Goal: Task Accomplishment & Management: Manage account settings

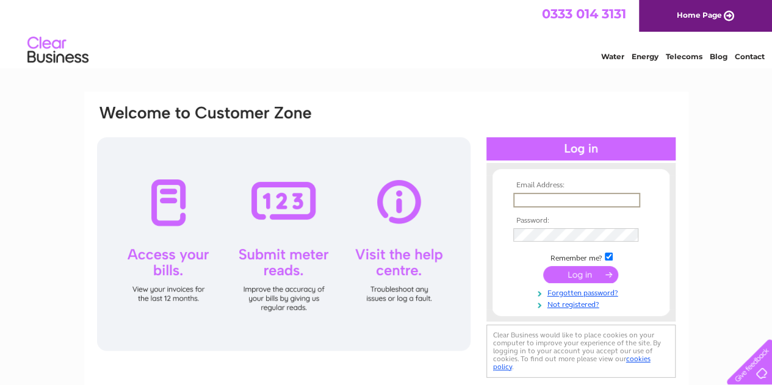
type input "[EMAIL_ADDRESS][DOMAIN_NAME]"
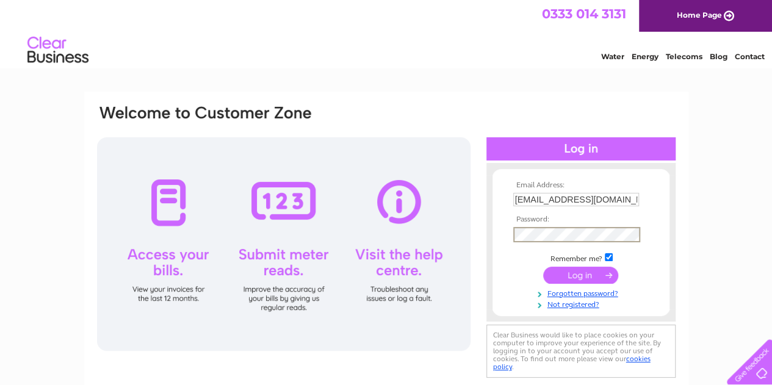
click at [543, 267] on input "submit" at bounding box center [580, 275] width 75 height 17
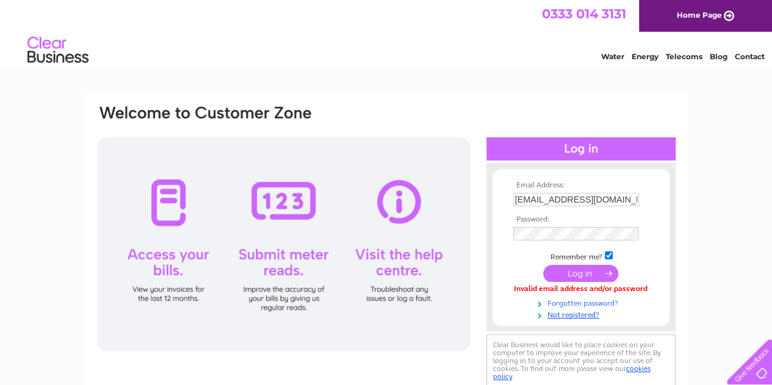
click at [610, 303] on link "Forgotten password?" at bounding box center [582, 303] width 139 height 12
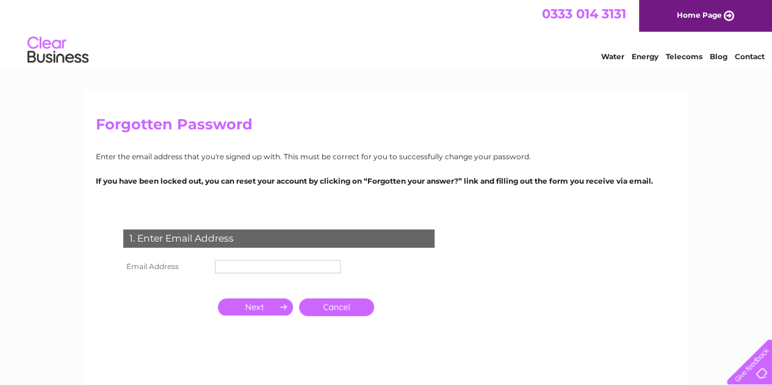
click at [196, 259] on th "Email Address" at bounding box center [166, 267] width 92 height 20
click at [234, 270] on input "text" at bounding box center [278, 267] width 127 height 15
click at [258, 279] on td at bounding box center [278, 284] width 132 height 16
click at [261, 275] on td at bounding box center [278, 267] width 132 height 20
click at [262, 274] on td at bounding box center [278, 267] width 132 height 20
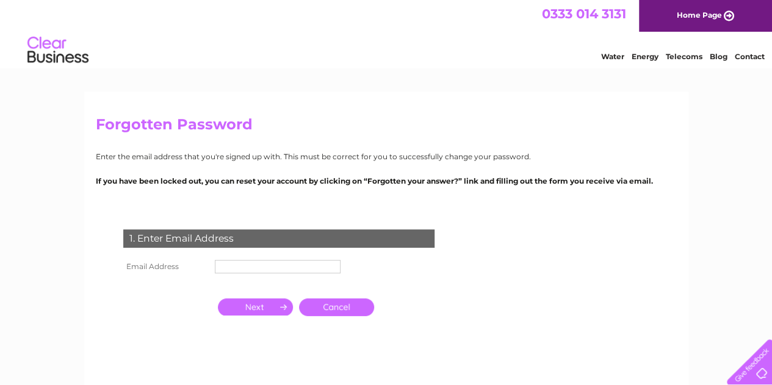
click at [263, 273] on input "text" at bounding box center [278, 266] width 126 height 13
type input "surjit.k@hotmail.com"
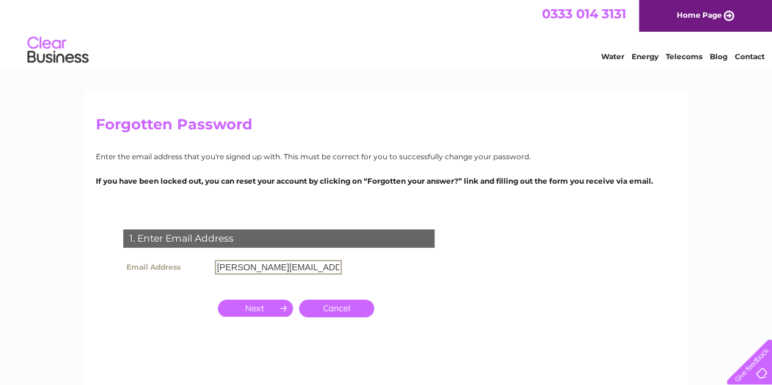
drag, startPoint x: 287, startPoint y: 277, endPoint x: 0, endPoint y: 275, distance: 286.9
click at [0, 275] on div "Forgotten Password Enter the email address that you're signed up with. This mus…" at bounding box center [386, 367] width 772 height 551
click at [289, 258] on td at bounding box center [278, 267] width 133 height 21
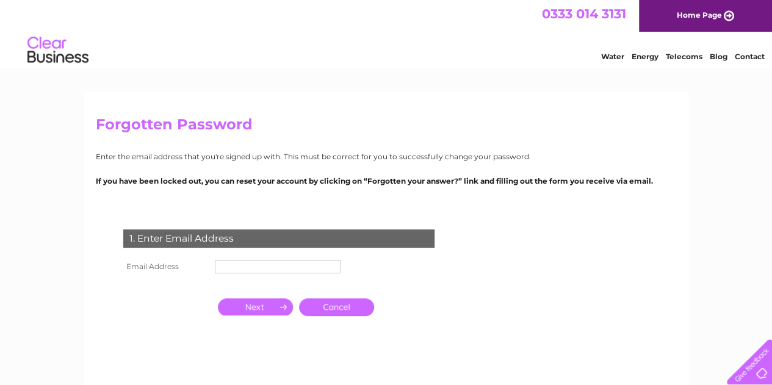
click at [288, 259] on td at bounding box center [278, 267] width 132 height 20
click at [291, 263] on input "text" at bounding box center [278, 267] width 127 height 15
type input "[EMAIL_ADDRESS][DOMAIN_NAME]"
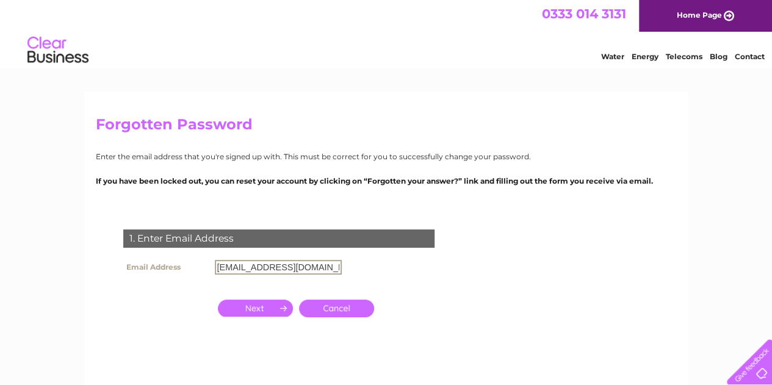
click at [267, 306] on input "button" at bounding box center [255, 308] width 75 height 17
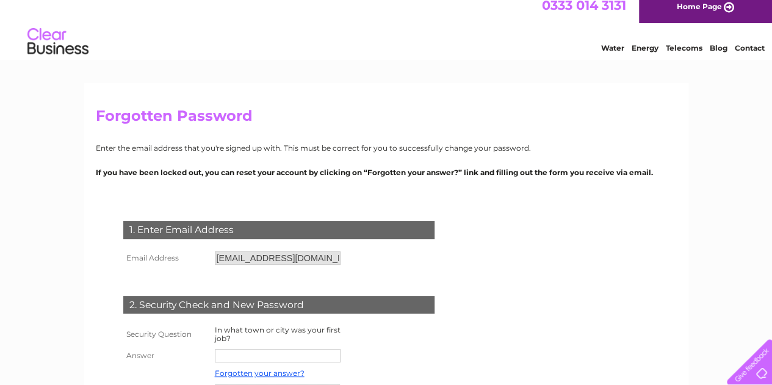
scroll to position [122, 0]
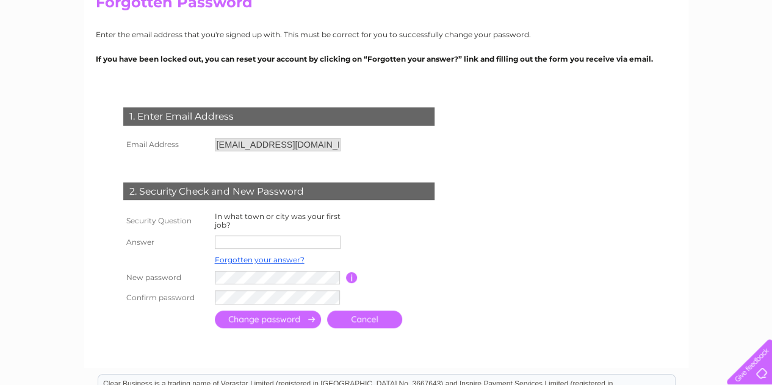
click at [305, 238] on input "text" at bounding box center [278, 242] width 126 height 13
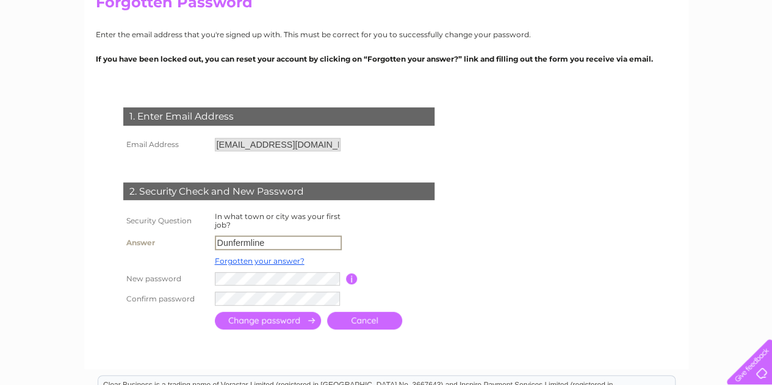
type input "Dunfermline"
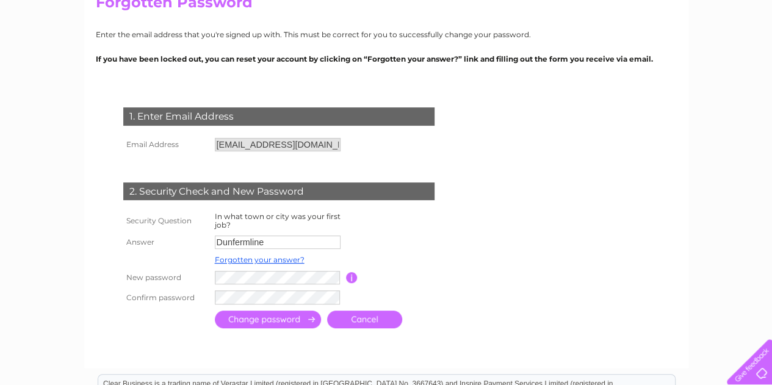
click at [293, 318] on input "submit" at bounding box center [268, 320] width 106 height 18
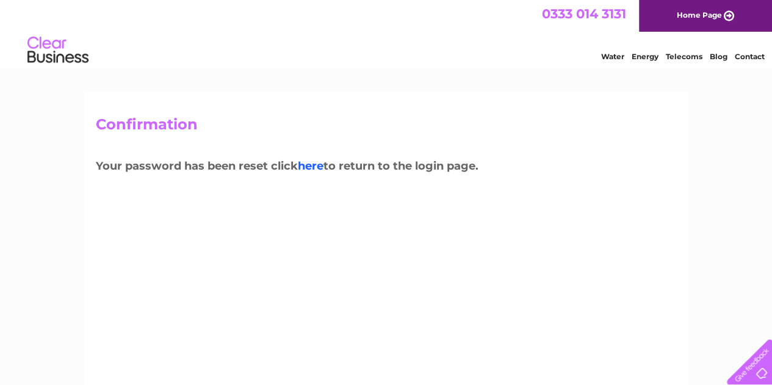
click at [323, 167] on link "here" at bounding box center [311, 165] width 26 height 13
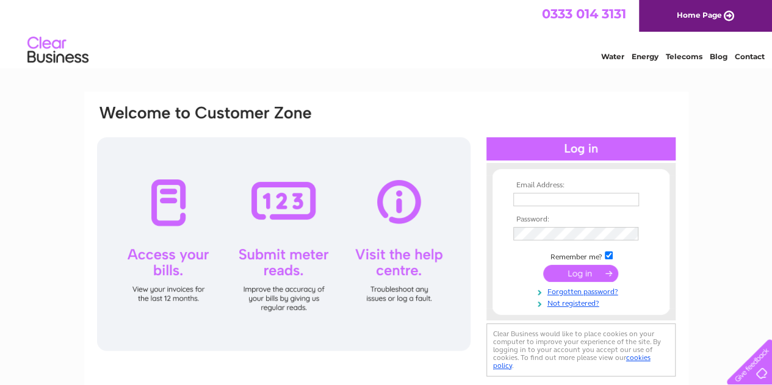
click at [551, 202] on input "text" at bounding box center [576, 199] width 126 height 13
type input "[EMAIL_ADDRESS][DOMAIN_NAME]"
click at [543, 265] on input "submit" at bounding box center [580, 273] width 75 height 17
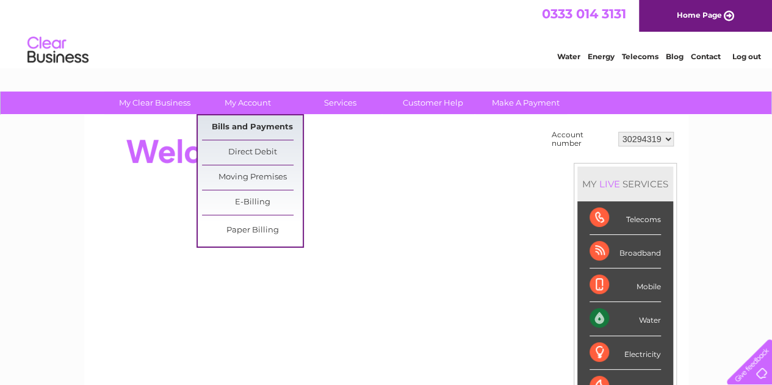
click at [256, 119] on link "Bills and Payments" at bounding box center [252, 127] width 101 height 24
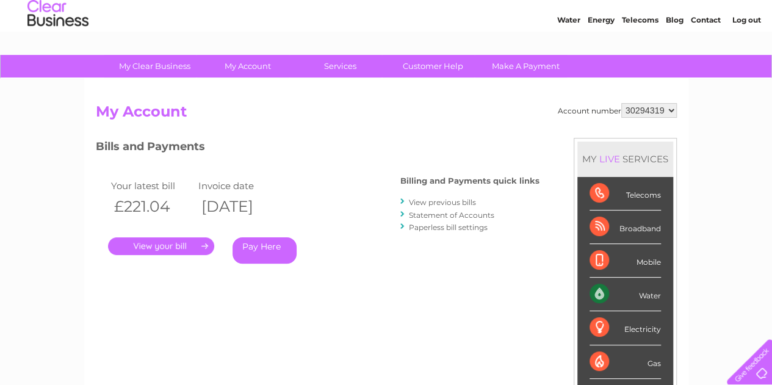
scroll to position [122, 0]
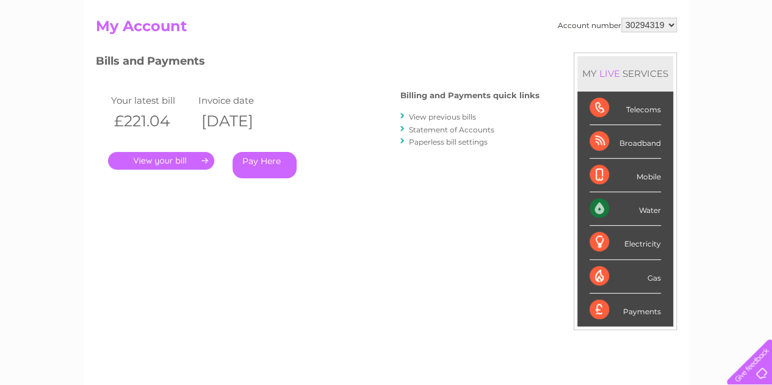
click at [441, 117] on link "View previous bills" at bounding box center [442, 116] width 67 height 9
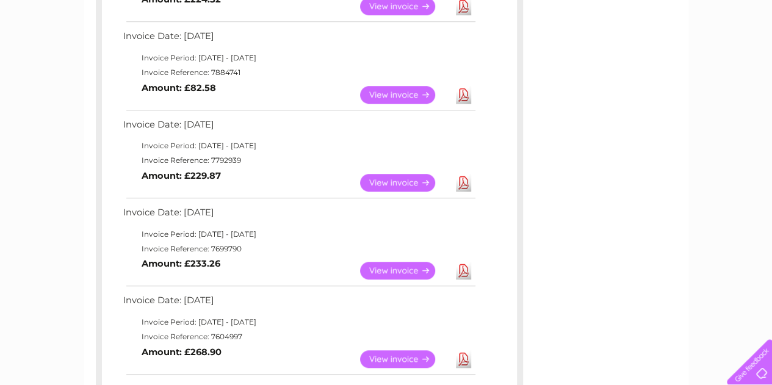
scroll to position [366, 0]
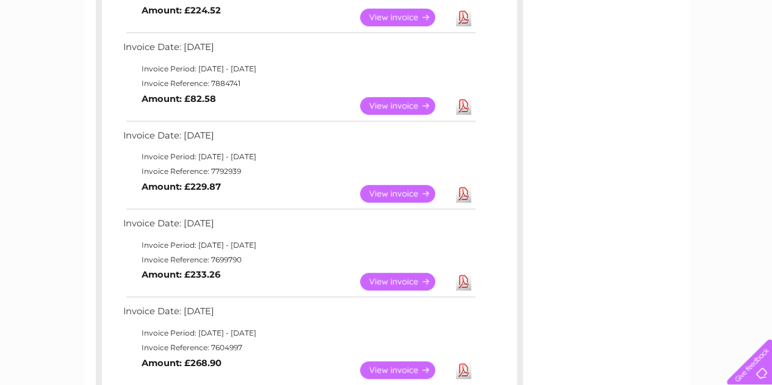
click at [378, 190] on link "View" at bounding box center [405, 194] width 90 height 18
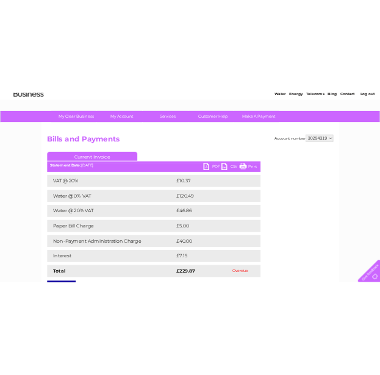
scroll to position [122, 0]
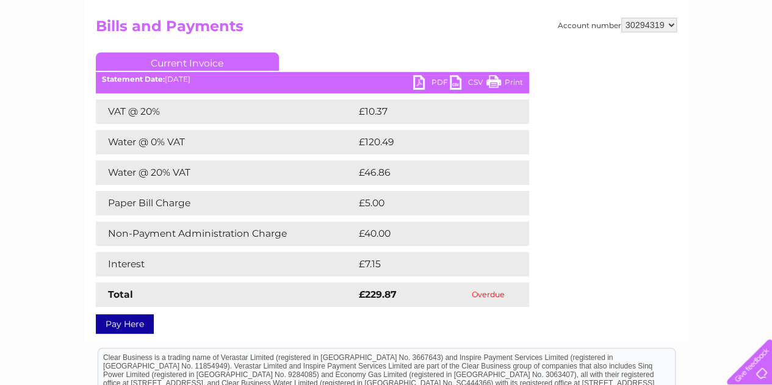
drag, startPoint x: 384, startPoint y: 263, endPoint x: 345, endPoint y: 278, distance: 42.3
click at [338, 268] on tr "Interest £7.15" at bounding box center [312, 264] width 433 height 24
click at [370, 314] on div "Pay Here" at bounding box center [312, 318] width 433 height 22
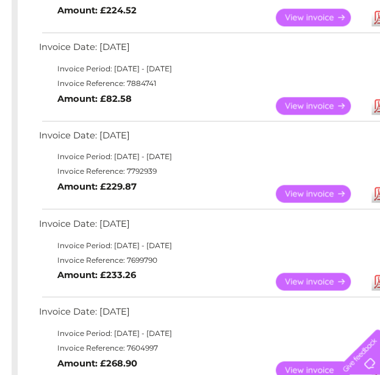
scroll to position [305, 0]
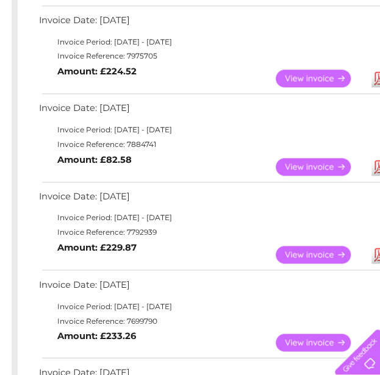
click at [297, 167] on link "View" at bounding box center [321, 167] width 90 height 18
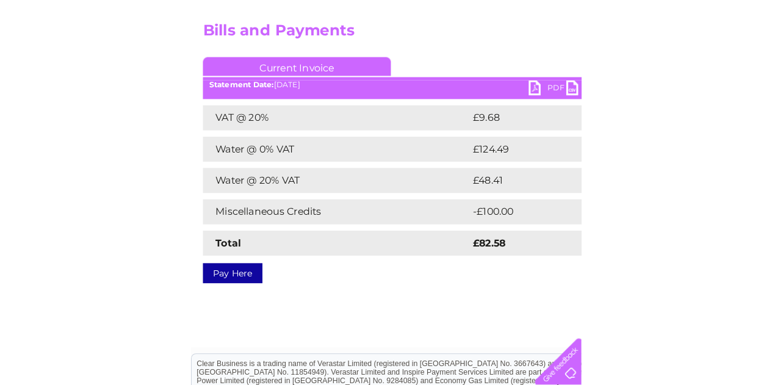
scroll to position [122, 0]
